Goal: Check status: Check status

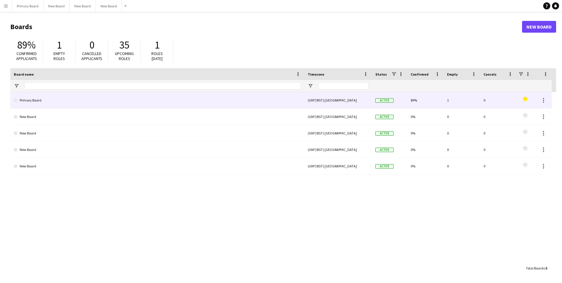
click at [41, 98] on link "Primary Board" at bounding box center [157, 100] width 287 height 16
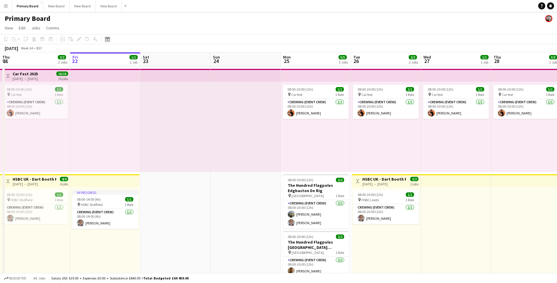
click at [108, 40] on icon at bounding box center [108, 40] width 2 height 2
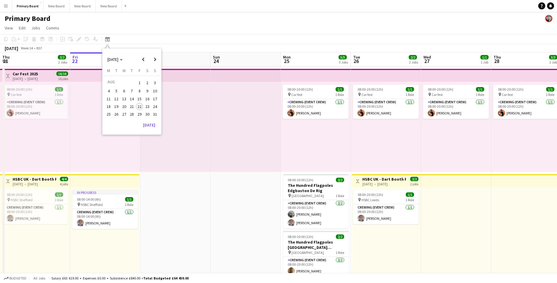
click at [109, 115] on span "25" at bounding box center [108, 113] width 7 height 7
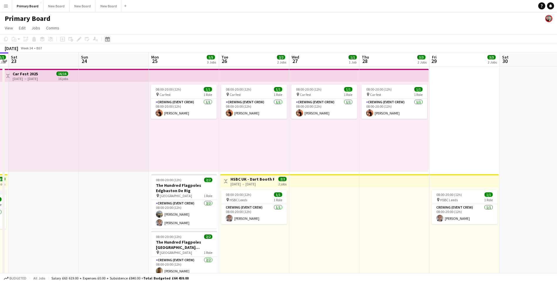
click at [109, 39] on icon "Date picker" at bounding box center [107, 39] width 5 height 5
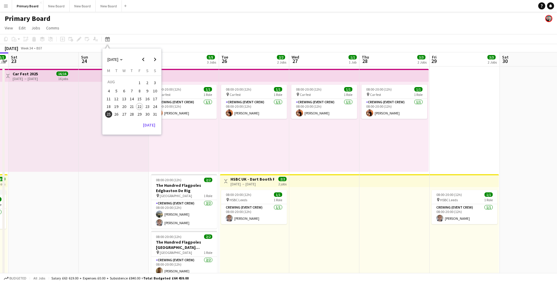
click at [149, 113] on span "30" at bounding box center [147, 113] width 7 height 7
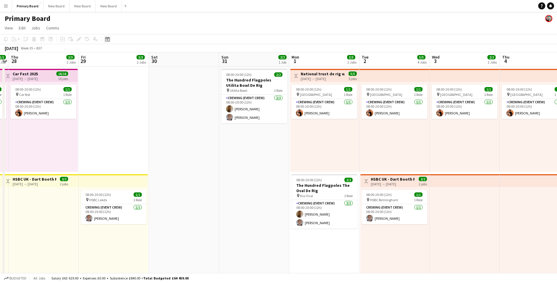
click at [108, 39] on icon "Date picker" at bounding box center [107, 39] width 5 height 5
click at [156, 61] on span "Next month" at bounding box center [155, 59] width 12 height 12
click at [110, 89] on span "1" at bounding box center [108, 89] width 7 height 7
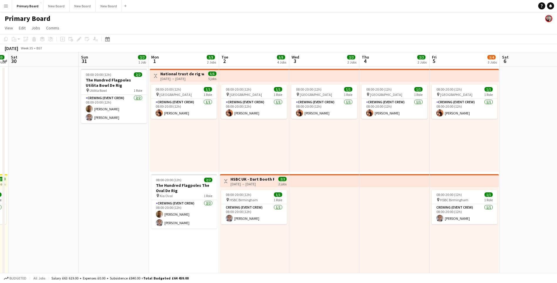
scroll to position [176, 0]
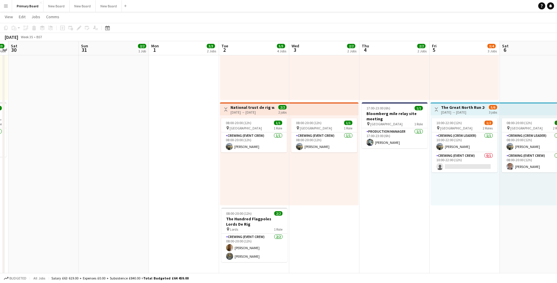
click at [175, 93] on app-date-cell "Toggle View National trust de rig works Group 2 [DATE] → [DATE] 5/5 5 jobs 08:0…" at bounding box center [184, 82] width 70 height 385
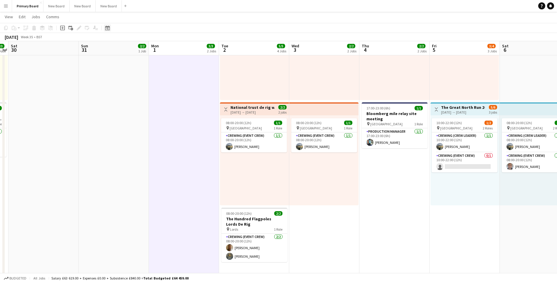
click at [108, 27] on icon at bounding box center [107, 28] width 4 height 5
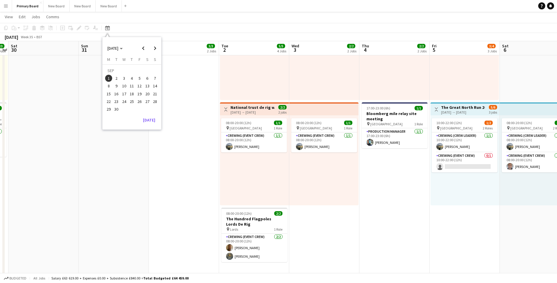
click at [110, 86] on span "8" at bounding box center [108, 86] width 7 height 7
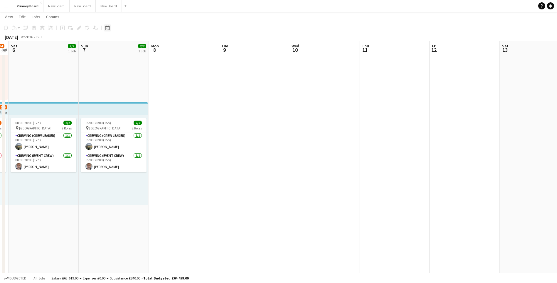
click at [107, 29] on icon at bounding box center [108, 29] width 2 height 2
click at [108, 93] on span "15" at bounding box center [108, 93] width 7 height 7
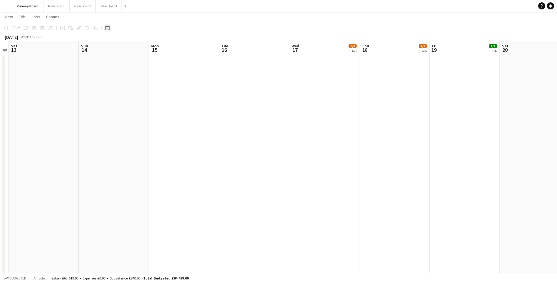
click at [107, 28] on icon "Date picker" at bounding box center [107, 28] width 5 height 5
click at [109, 85] on span "8" at bounding box center [108, 86] width 7 height 7
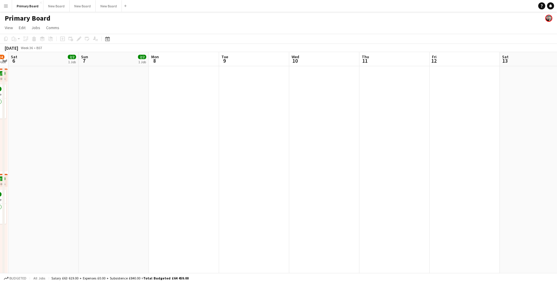
scroll to position [0, 0]
click at [107, 39] on icon "Date picker" at bounding box center [107, 39] width 5 height 5
click at [109, 106] on span "15" at bounding box center [108, 104] width 7 height 7
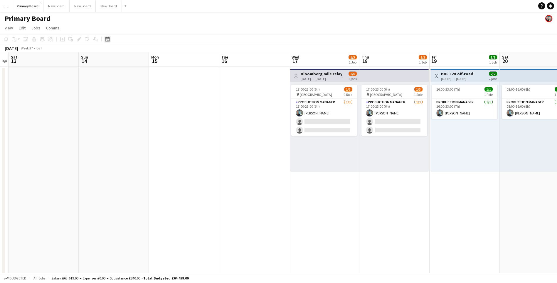
click at [108, 39] on icon at bounding box center [108, 40] width 2 height 2
click at [107, 111] on span "22" at bounding box center [108, 112] width 7 height 7
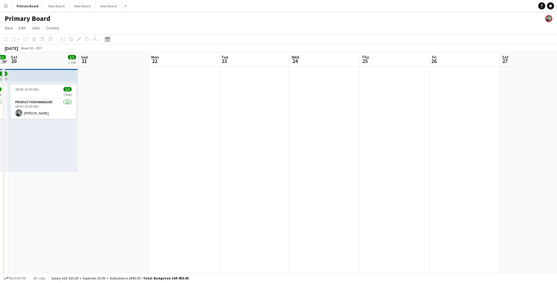
click at [107, 39] on icon "Date picker" at bounding box center [107, 39] width 5 height 5
click at [110, 119] on span "29" at bounding box center [108, 120] width 7 height 7
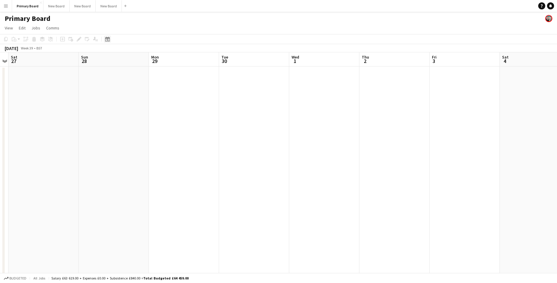
click at [105, 39] on icon at bounding box center [107, 39] width 4 height 5
click at [155, 60] on span "Next month" at bounding box center [155, 59] width 12 height 12
click at [124, 89] on span "1" at bounding box center [124, 89] width 7 height 7
click at [108, 39] on icon "Date picker" at bounding box center [107, 39] width 5 height 5
click at [109, 98] on span "6" at bounding box center [108, 97] width 7 height 7
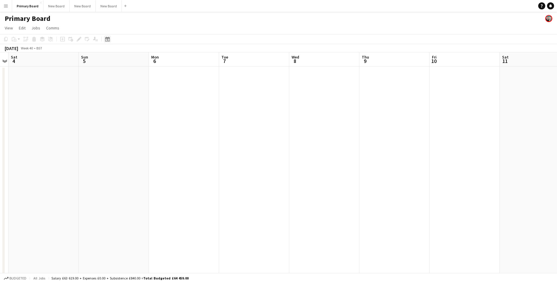
click at [108, 38] on icon at bounding box center [107, 39] width 4 height 5
click at [108, 104] on span "13" at bounding box center [108, 104] width 7 height 7
click at [107, 40] on icon "Date picker" at bounding box center [107, 39] width 5 height 5
click at [107, 112] on span "20" at bounding box center [108, 112] width 7 height 7
click at [108, 39] on icon at bounding box center [108, 40] width 2 height 2
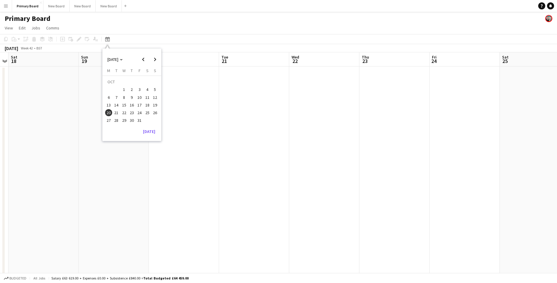
click at [107, 120] on span "27" at bounding box center [108, 120] width 7 height 7
click at [108, 40] on icon at bounding box center [108, 40] width 2 height 2
click at [155, 61] on span "Next month" at bounding box center [155, 59] width 12 height 12
click at [110, 105] on span "17" at bounding box center [108, 106] width 7 height 7
click at [108, 39] on icon "Date picker" at bounding box center [107, 39] width 5 height 5
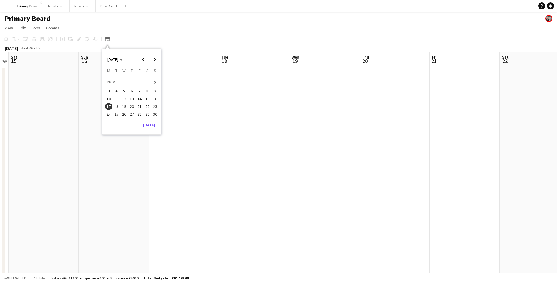
click at [110, 113] on span "24" at bounding box center [108, 113] width 7 height 7
click at [108, 40] on icon "Date picker" at bounding box center [107, 39] width 5 height 5
click at [156, 59] on span "Next month" at bounding box center [155, 59] width 12 height 12
click at [108, 121] on span "29" at bounding box center [108, 120] width 7 height 7
